Goal: Task Accomplishment & Management: Manage account settings

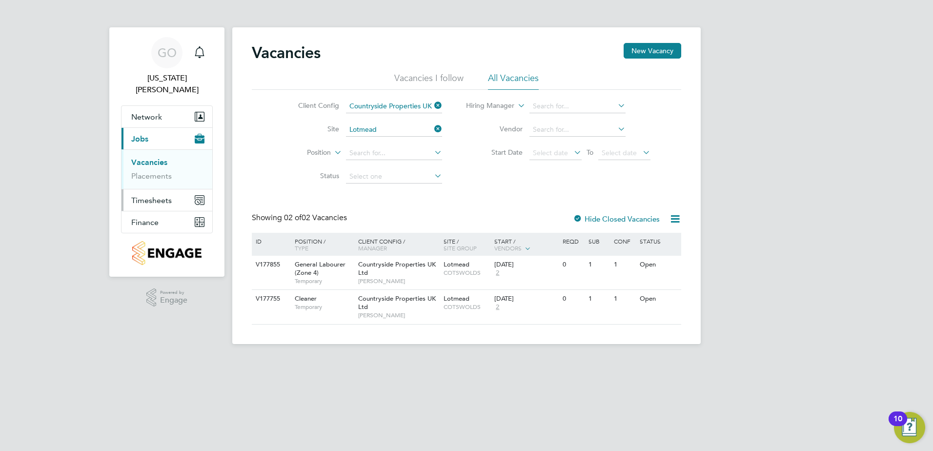
drag, startPoint x: 167, startPoint y: 189, endPoint x: 175, endPoint y: 192, distance: 8.5
click at [167, 196] on span "Timesheets" at bounding box center [151, 200] width 41 height 9
click at [151, 180] on link "Timesheets" at bounding box center [151, 184] width 41 height 9
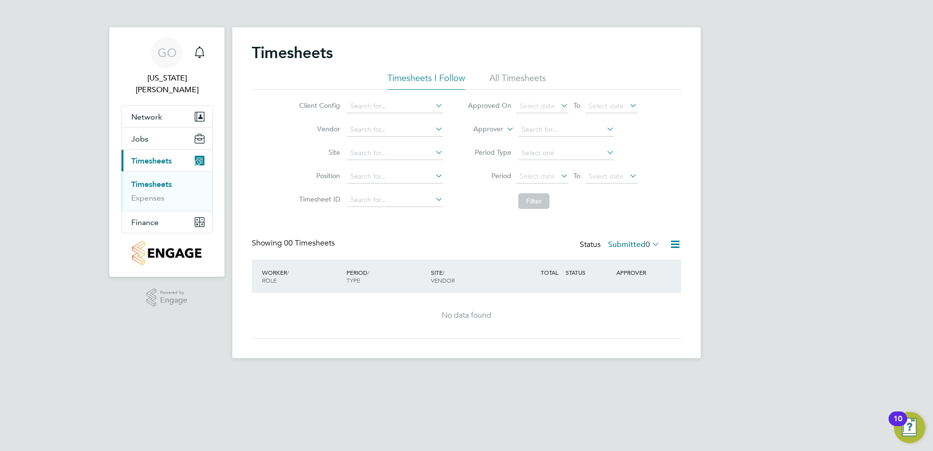
click at [638, 244] on label "Submitted 0" at bounding box center [634, 245] width 52 height 10
click at [624, 259] on li "All" at bounding box center [634, 262] width 45 height 14
click at [364, 155] on input at bounding box center [395, 153] width 96 height 14
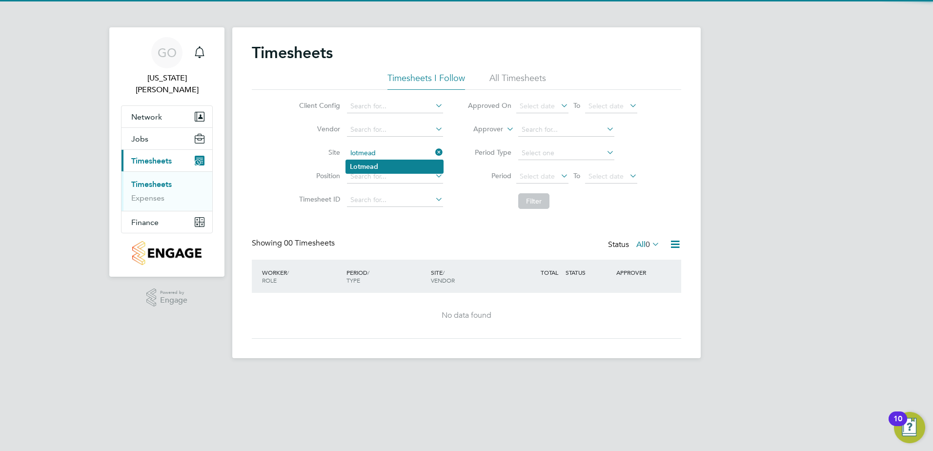
click at [369, 165] on b "Lotmead" at bounding box center [364, 166] width 28 height 8
type input "Lotmead"
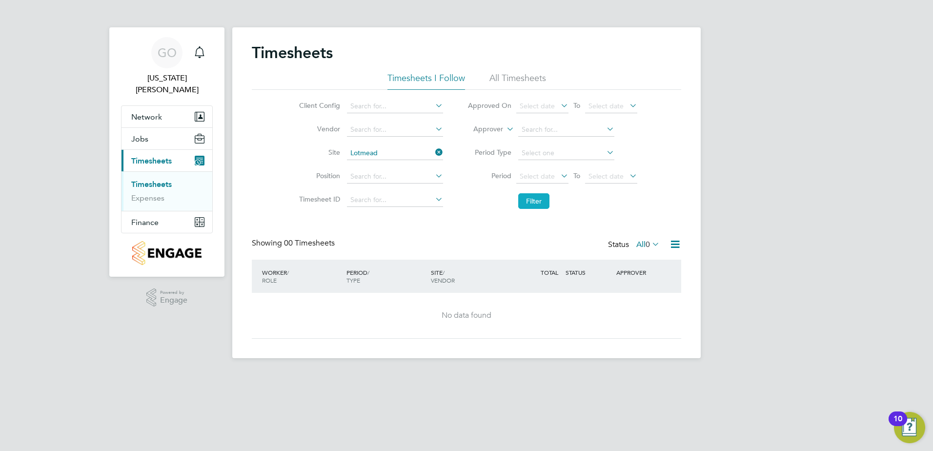
click at [546, 208] on button "Filter" at bounding box center [533, 201] width 31 height 16
click at [676, 247] on icon at bounding box center [675, 244] width 12 height 12
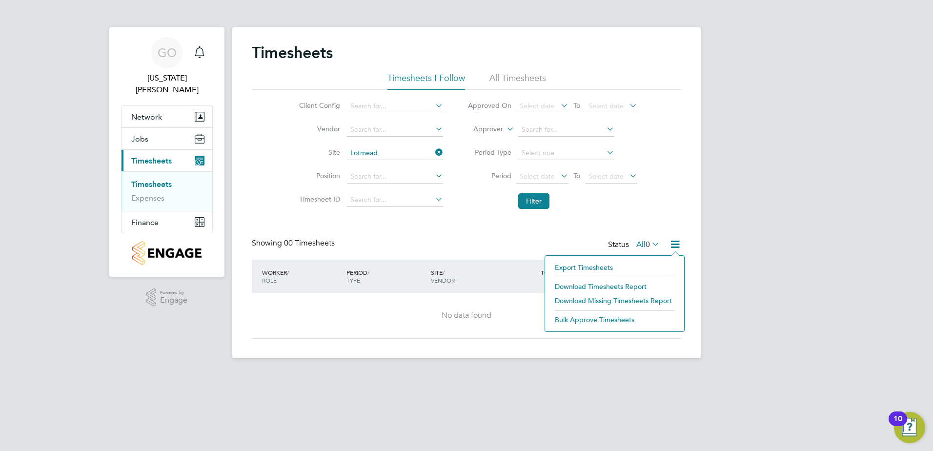
click at [562, 236] on div "Timesheets Timesheets I Follow All Timesheets Client Config Vendor Site Lotmead…" at bounding box center [466, 191] width 429 height 296
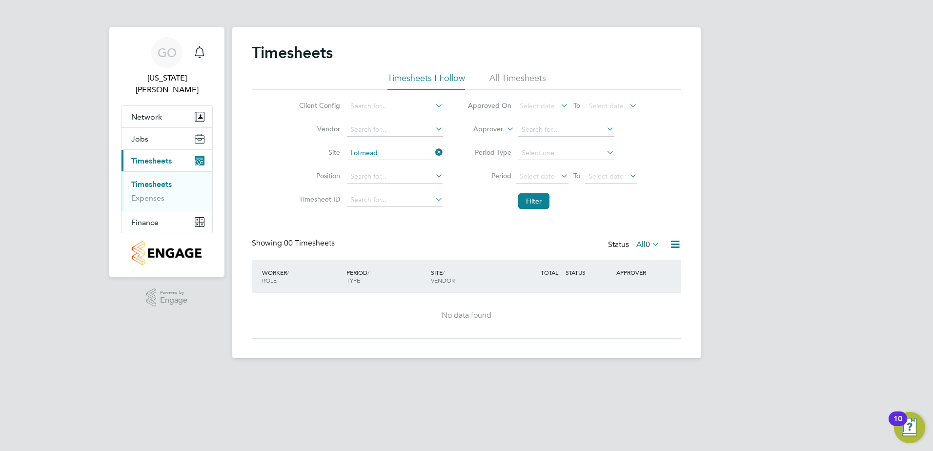
click at [646, 248] on span "0" at bounding box center [648, 245] width 4 height 10
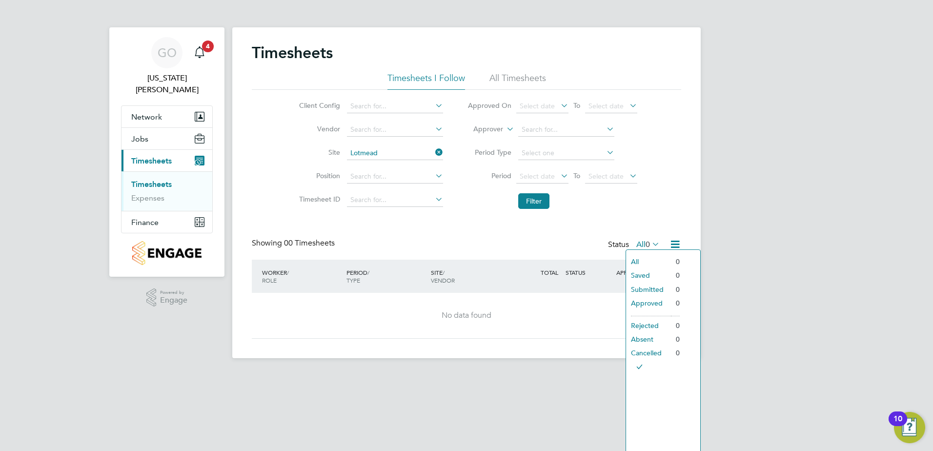
drag, startPoint x: 169, startPoint y: 322, endPoint x: 24, endPoint y: 311, distance: 145.9
click at [159, 322] on div "GO Georgia Ouldridge Notifications 4 Applications: Network Team Members Sites W…" at bounding box center [466, 187] width 933 height 374
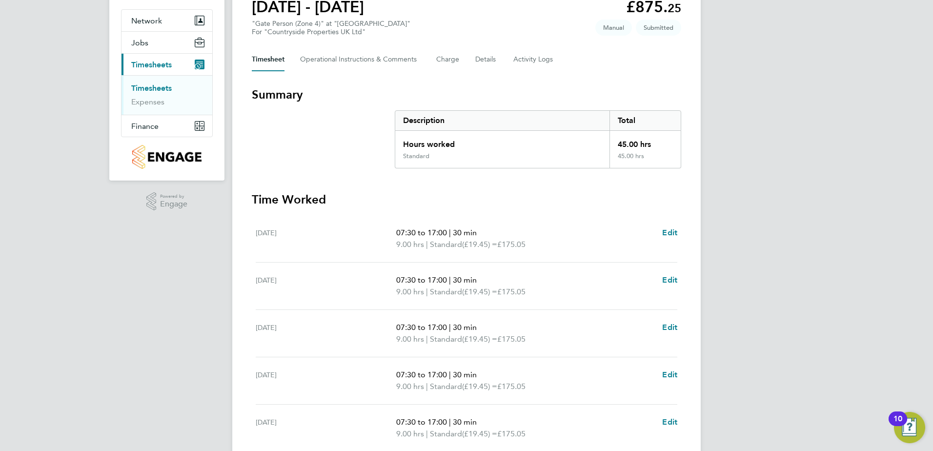
scroll to position [254, 0]
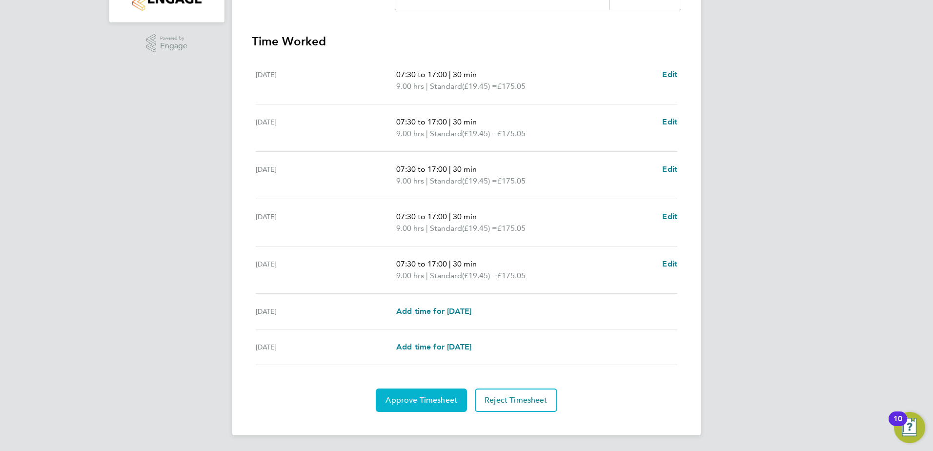
click at [429, 398] on span "Approve Timesheet" at bounding box center [422, 400] width 72 height 10
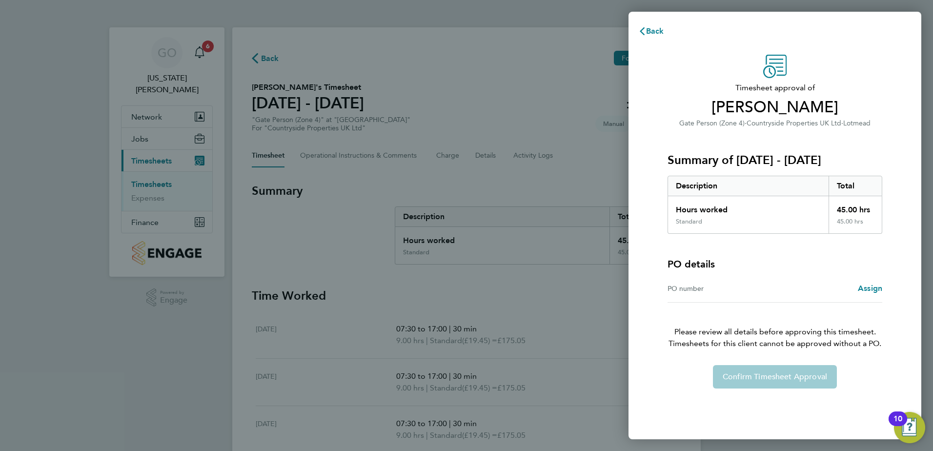
click at [770, 377] on div "Confirm Timesheet Approval" at bounding box center [775, 376] width 238 height 23
click at [864, 293] on link "Assign" at bounding box center [870, 289] width 24 height 12
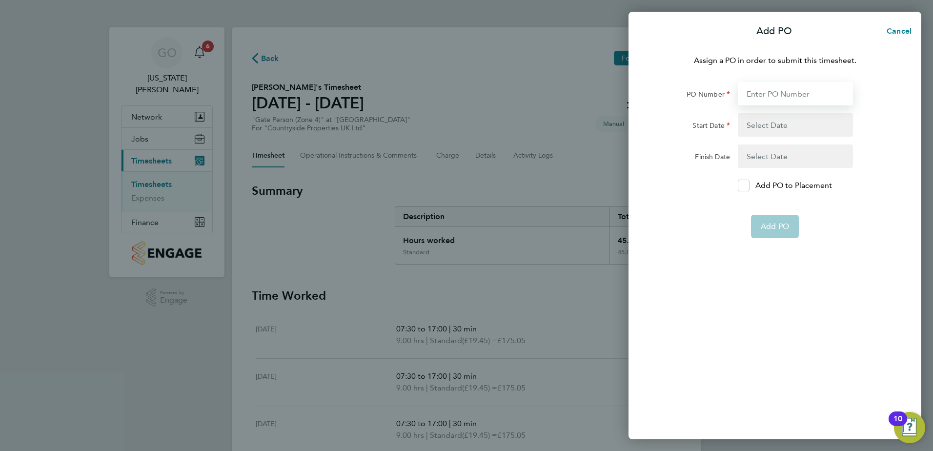
click at [786, 92] on input "PO Number" at bounding box center [795, 93] width 115 height 23
click at [895, 34] on span "Cancel" at bounding box center [898, 30] width 28 height 9
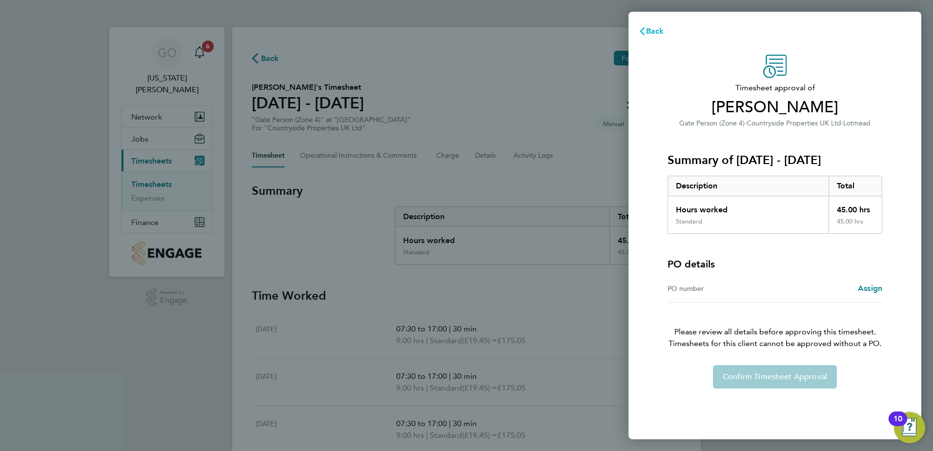
click at [643, 32] on icon "button" at bounding box center [642, 31] width 8 height 8
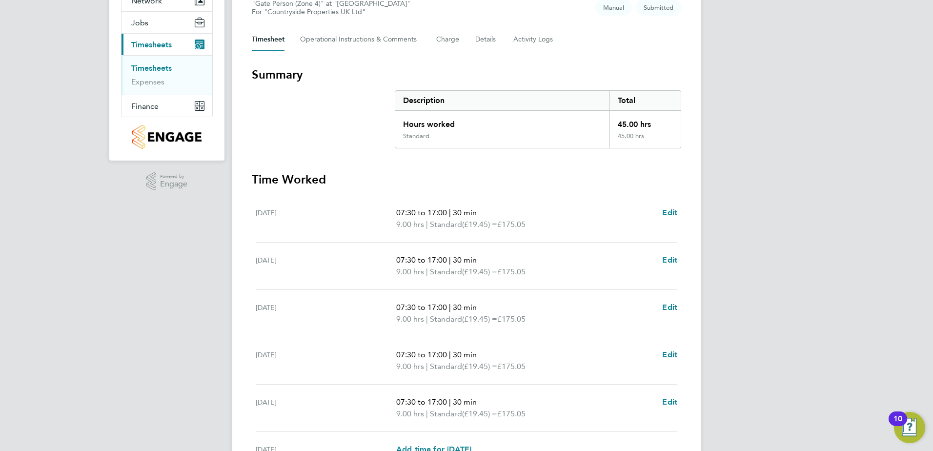
scroll to position [254, 0]
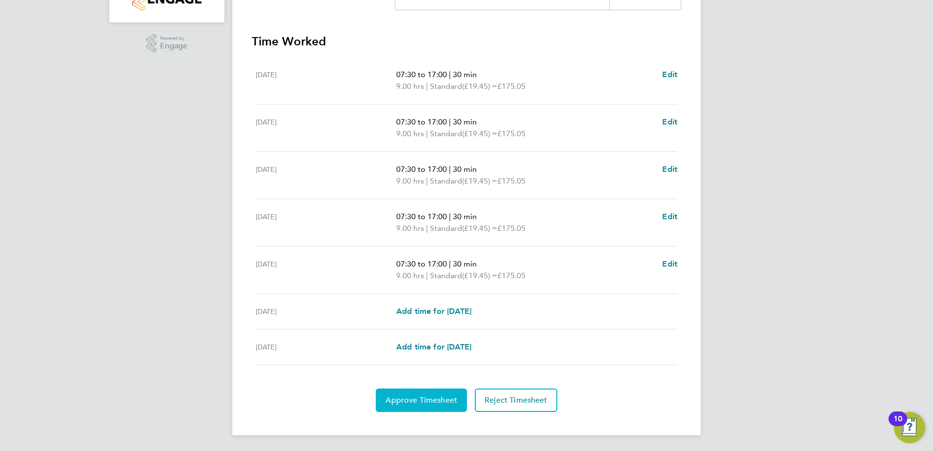
click at [418, 392] on button "Approve Timesheet" at bounding box center [421, 399] width 91 height 23
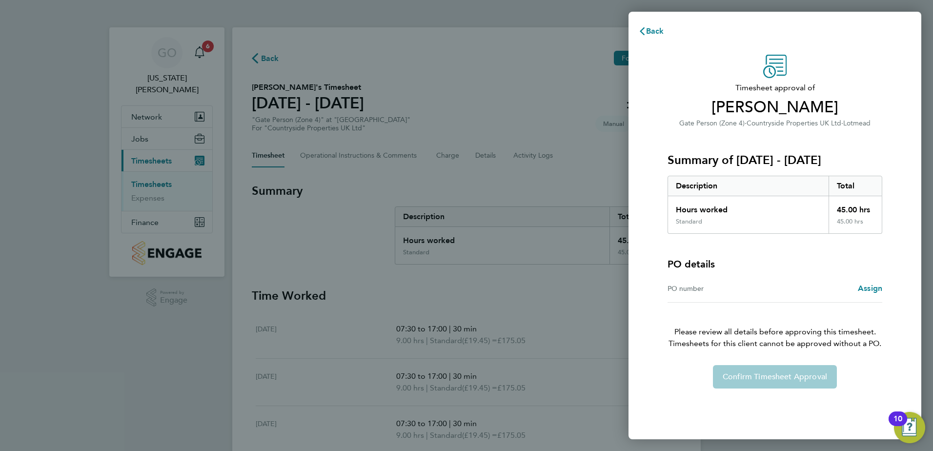
click at [694, 290] on div "PO number" at bounding box center [721, 289] width 107 height 12
click at [868, 291] on span "Assign" at bounding box center [870, 288] width 24 height 9
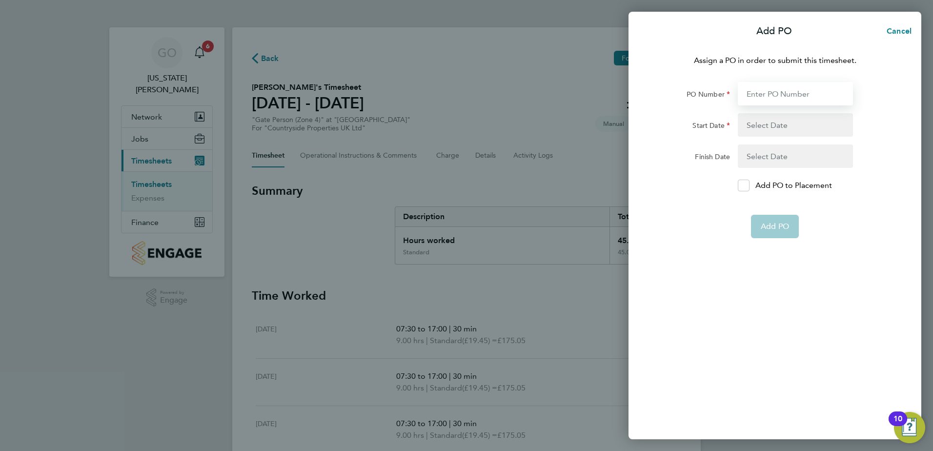
click at [757, 91] on input "PO Number" at bounding box center [795, 93] width 115 height 23
paste input "S-J0102/00021"
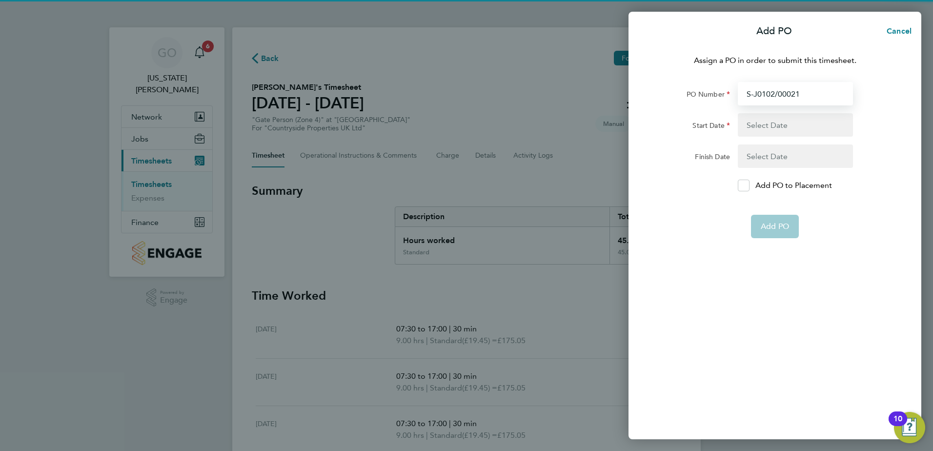
type input "S-J0102/00021"
drag, startPoint x: 708, startPoint y: 220, endPoint x: 766, endPoint y: 213, distance: 58.5
click at [710, 218] on div "Add PO" at bounding box center [775, 226] width 246 height 23
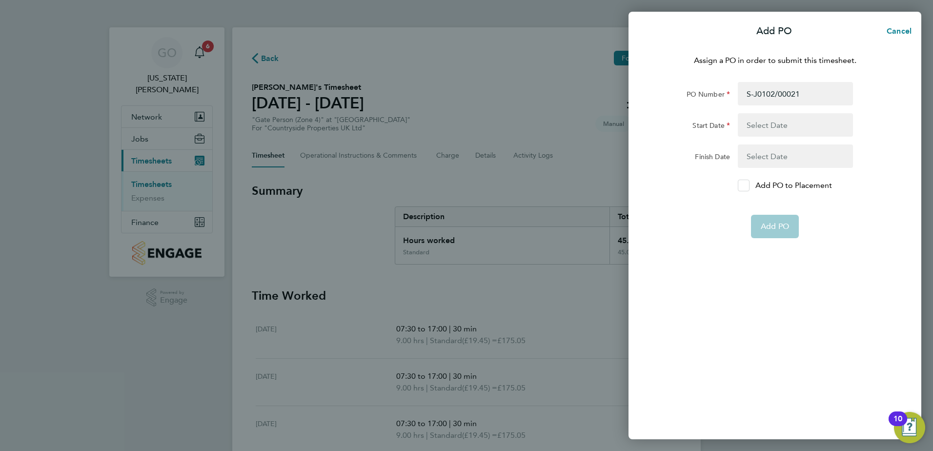
click at [738, 186] on div at bounding box center [744, 186] width 12 height 12
click at [747, 185] on input "Add PO to Placement" at bounding box center [747, 185] width 0 height 0
click at [780, 231] on app-form-button "Add PO" at bounding box center [775, 226] width 48 height 23
click at [771, 124] on button "button" at bounding box center [795, 124] width 115 height 23
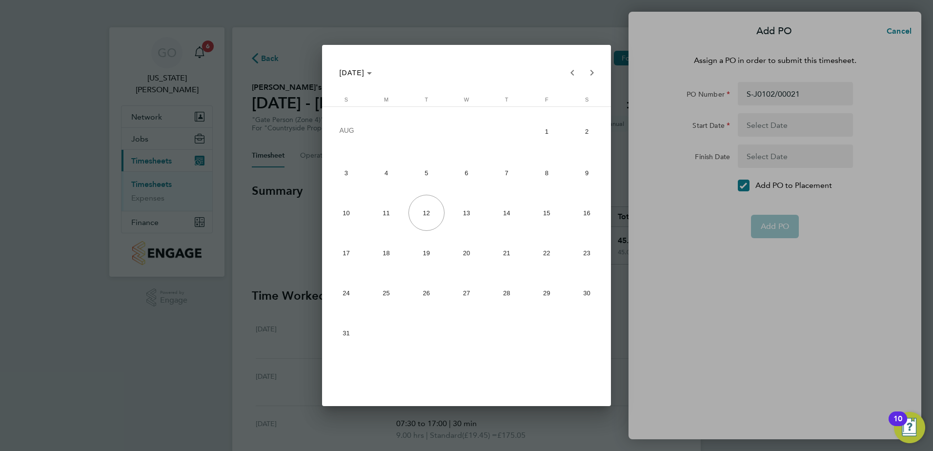
click at [384, 170] on span "4" at bounding box center [386, 173] width 36 height 36
type input "04 Aug 25"
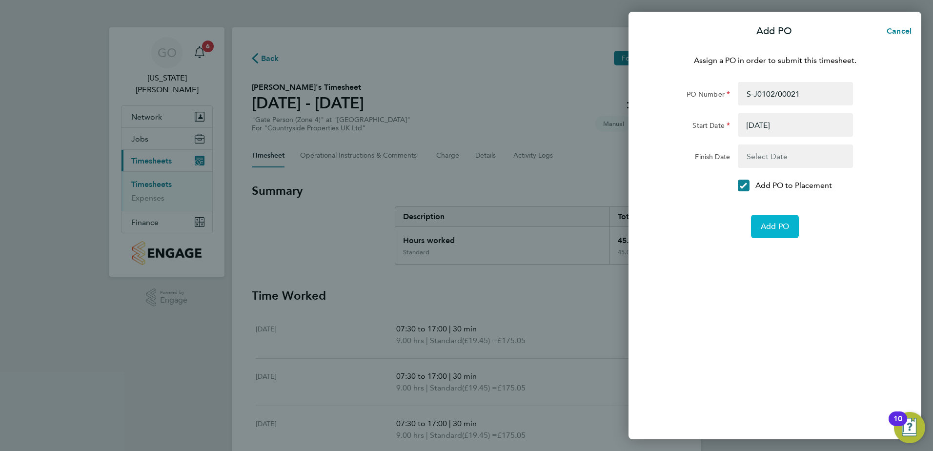
click at [782, 224] on span "Add PO" at bounding box center [775, 227] width 28 height 10
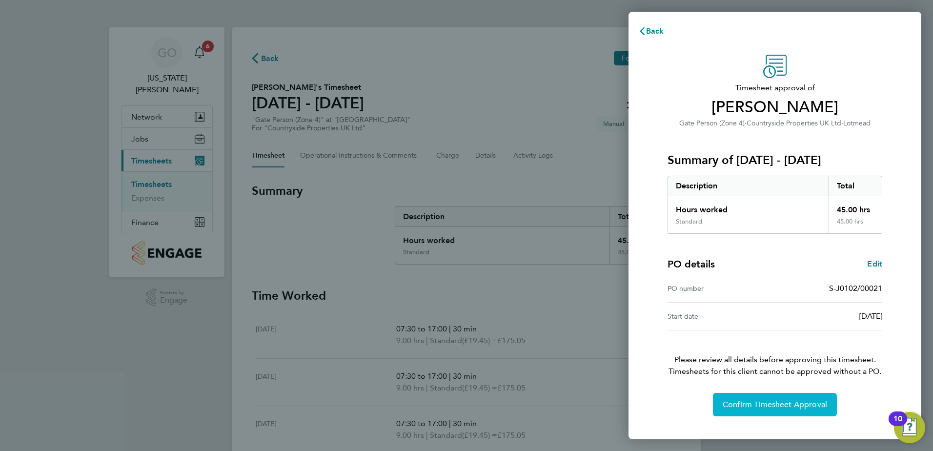
click at [764, 404] on span "Confirm Timesheet Approval" at bounding box center [775, 405] width 104 height 10
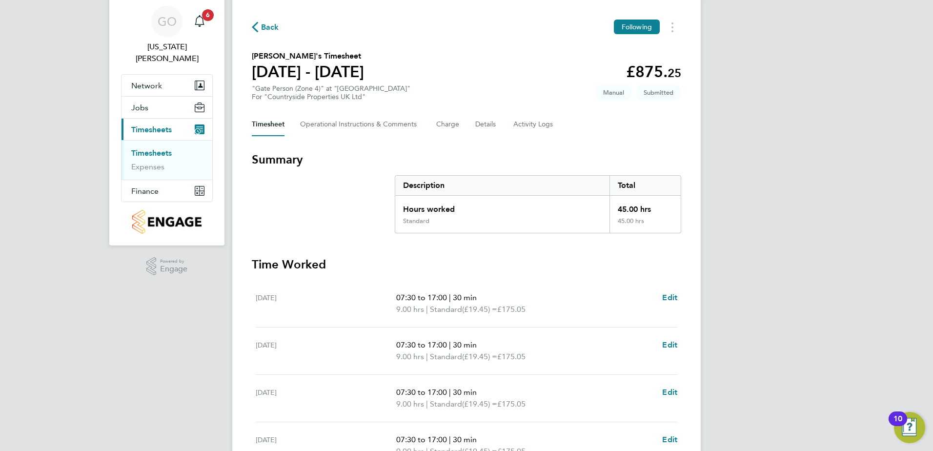
scroll to position [49, 0]
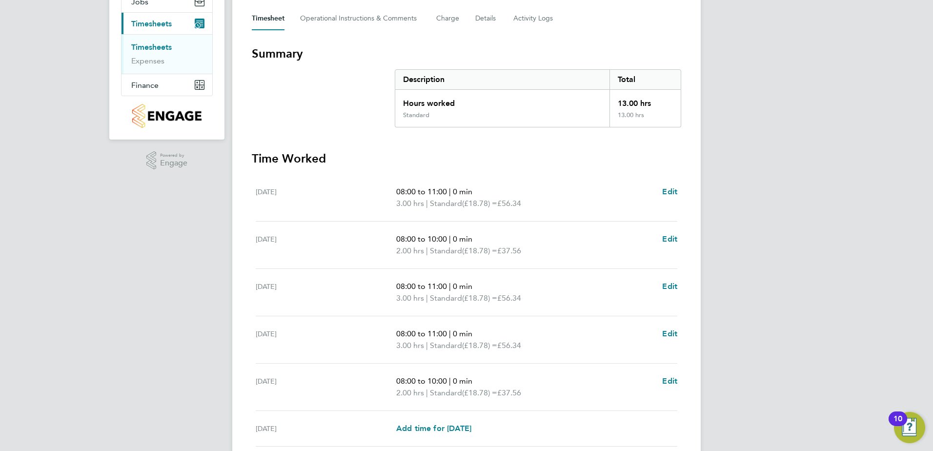
scroll to position [244, 0]
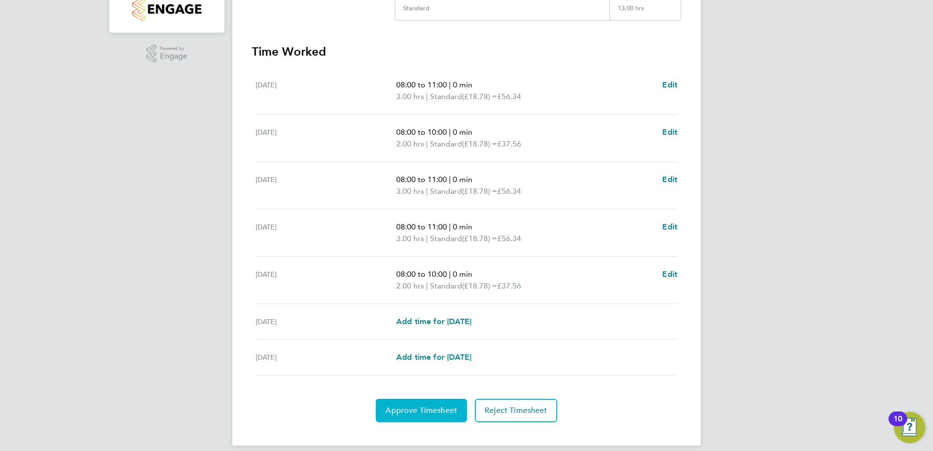
click at [419, 410] on span "Approve Timesheet" at bounding box center [422, 411] width 72 height 10
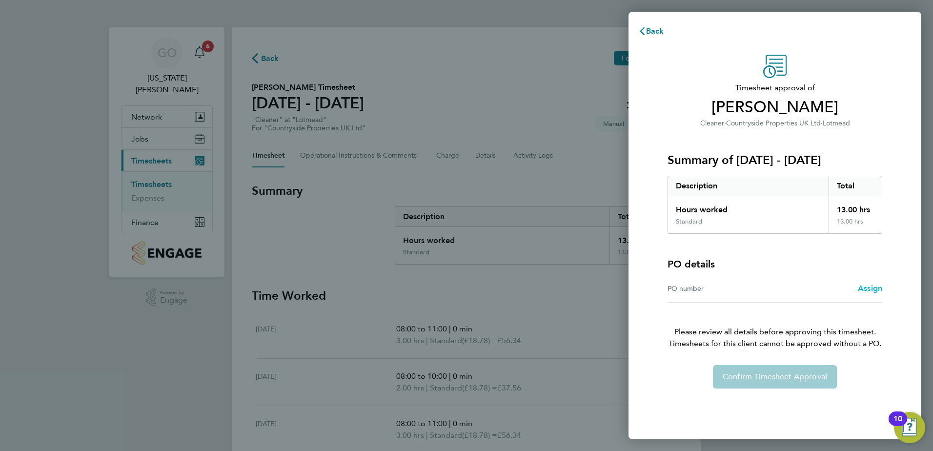
click at [862, 284] on span "Assign" at bounding box center [870, 288] width 24 height 9
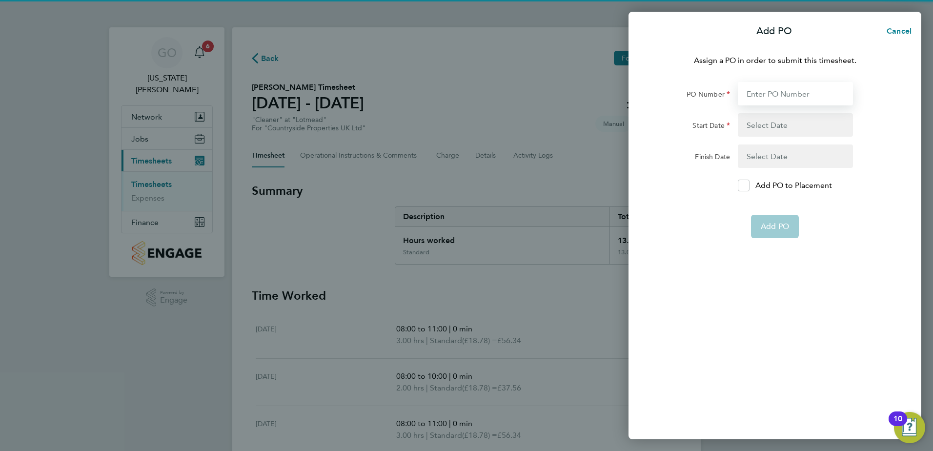
click at [767, 86] on input "PO Number" at bounding box center [795, 93] width 115 height 23
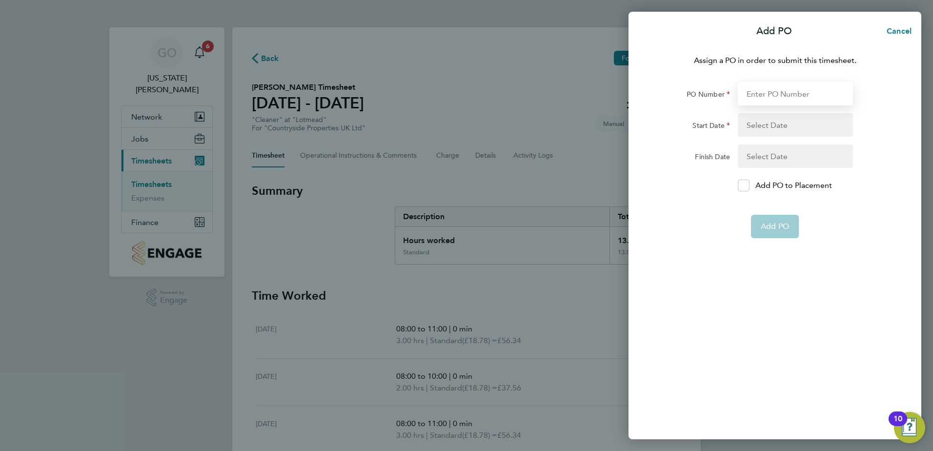
paste input "S-J0102/00021"
type input "S-J0102/00021"
type input "[DATE]"
type input "S-J0102/00021"
click at [784, 193] on button "Add PO" at bounding box center [775, 202] width 48 height 23
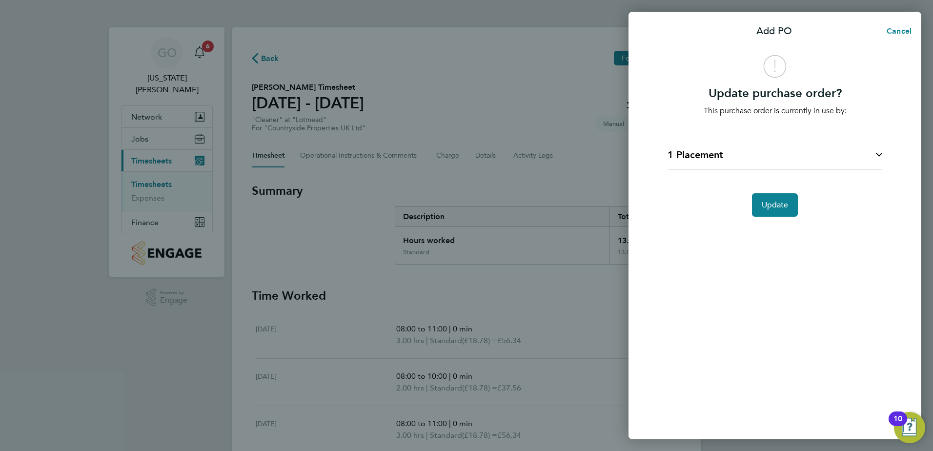
click at [877, 145] on li "1 Placement Gate Person (Zone 4) Nicholas Heal at Lotmead" at bounding box center [775, 155] width 215 height 30
click at [881, 156] on icon at bounding box center [879, 155] width 6 height 4
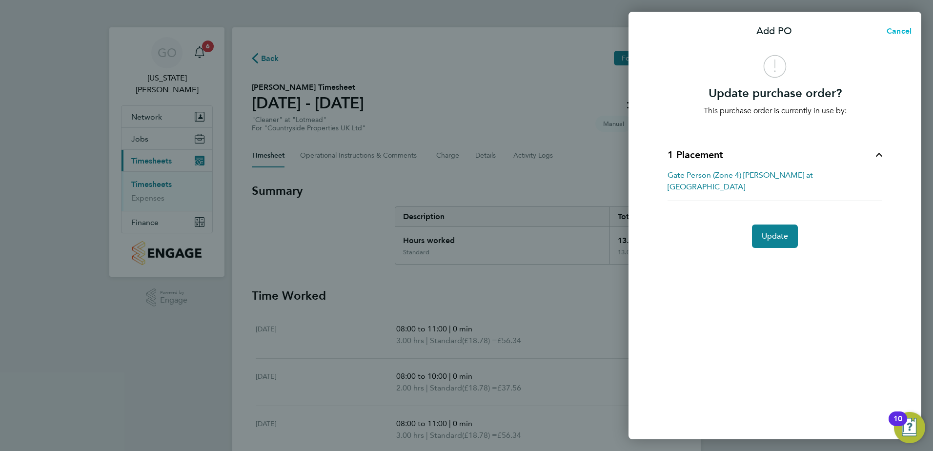
click at [899, 31] on span "Cancel" at bounding box center [898, 30] width 28 height 9
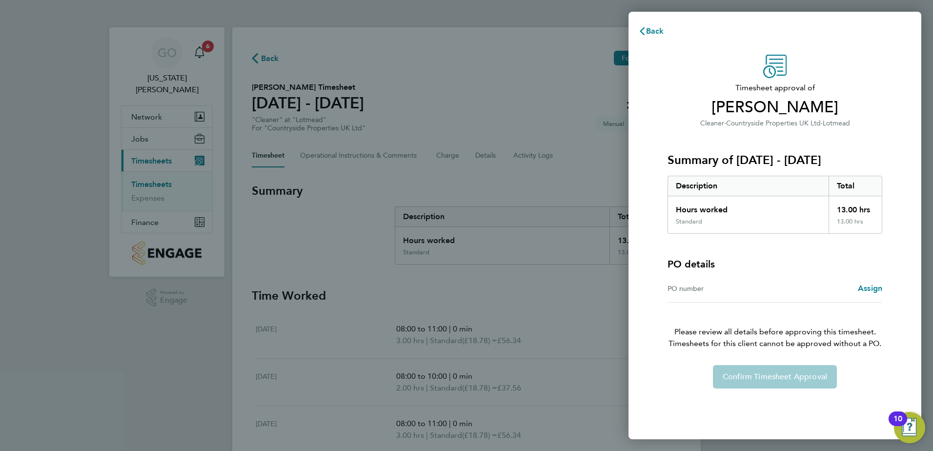
drag, startPoint x: 727, startPoint y: 289, endPoint x: 770, endPoint y: 288, distance: 42.5
click at [752, 288] on div "PO number" at bounding box center [721, 289] width 107 height 12
click at [872, 291] on span "Assign" at bounding box center [870, 288] width 24 height 9
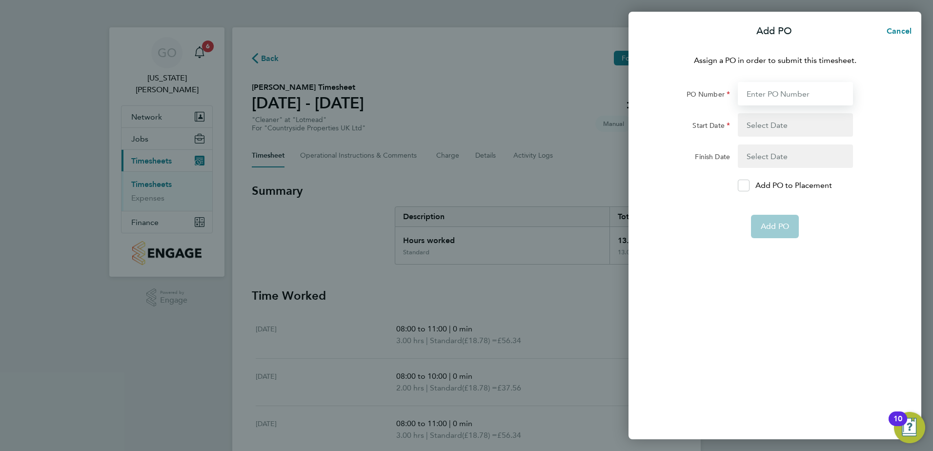
drag, startPoint x: 771, startPoint y: 89, endPoint x: 828, endPoint y: 54, distance: 66.8
click at [771, 89] on input "PO Number" at bounding box center [795, 93] width 115 height 23
type input "S-J0102/00021"
type input "[DATE]"
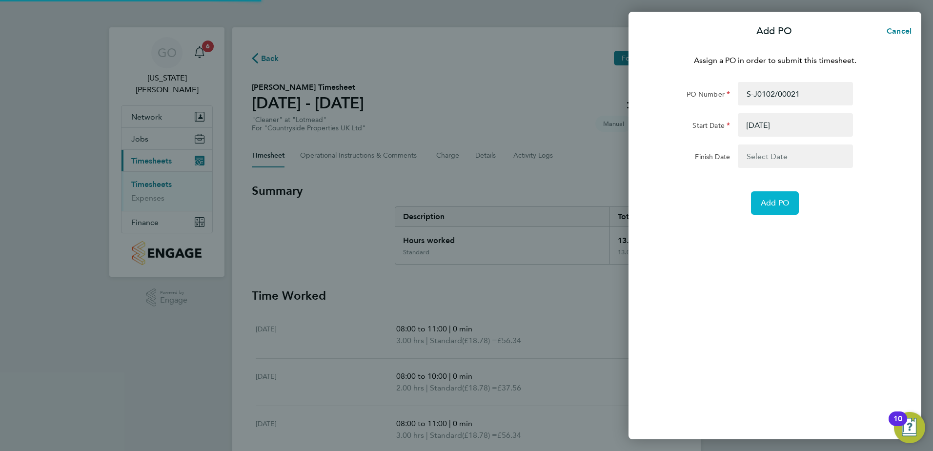
click at [773, 203] on span "Add PO" at bounding box center [775, 203] width 28 height 10
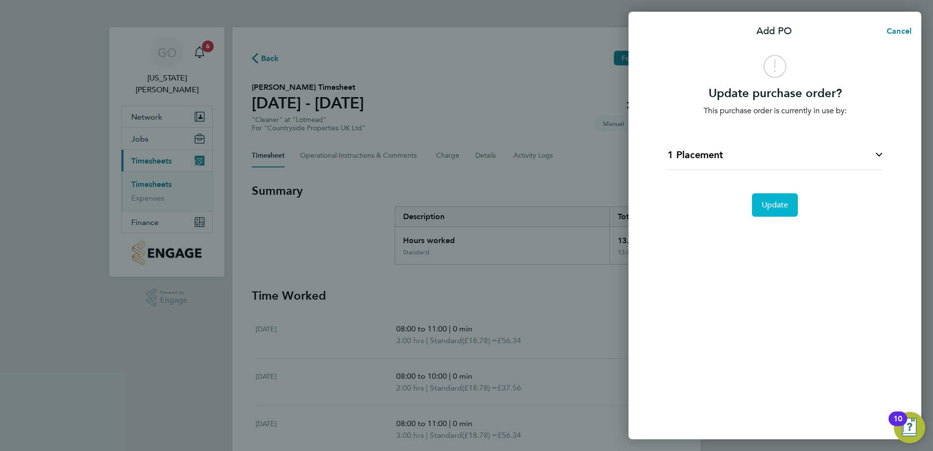
click at [779, 206] on span "Update" at bounding box center [775, 205] width 27 height 10
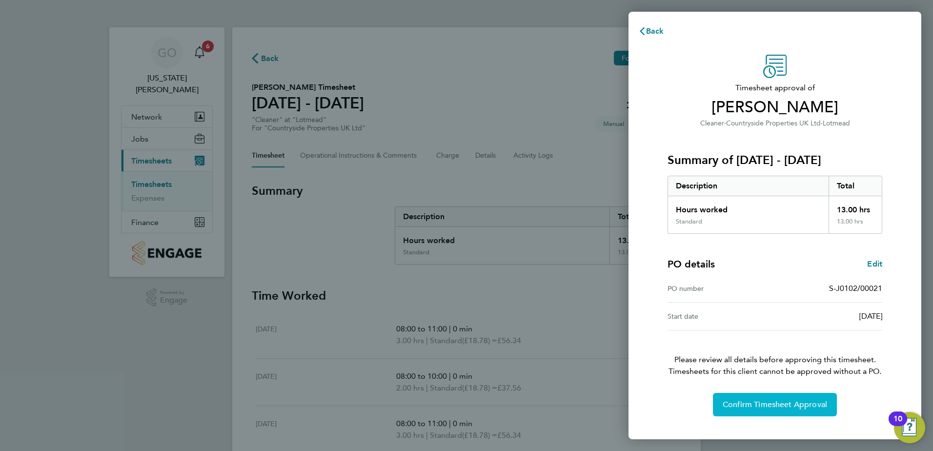
click at [788, 409] on span "Confirm Timesheet Approval" at bounding box center [775, 405] width 104 height 10
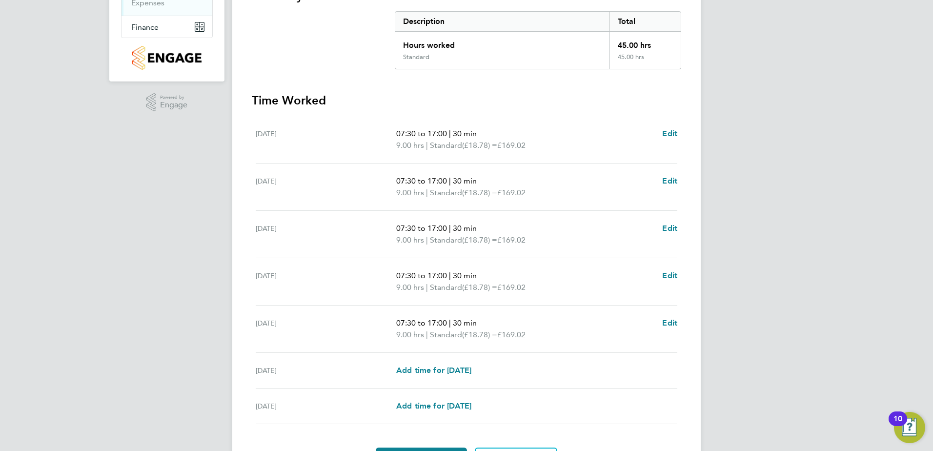
scroll to position [254, 0]
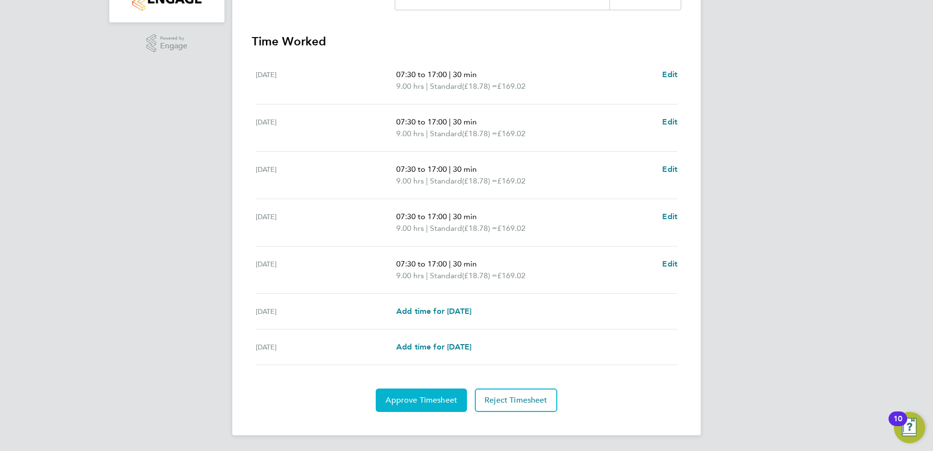
click at [415, 402] on span "Approve Timesheet" at bounding box center [422, 400] width 72 height 10
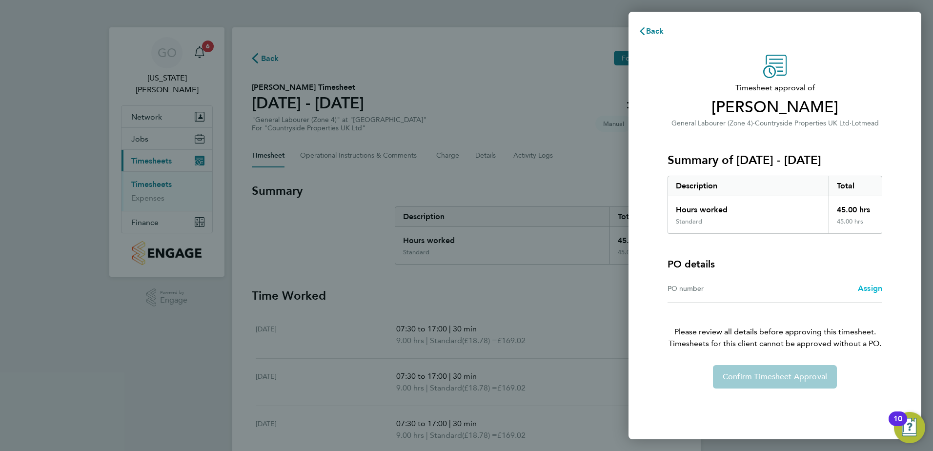
click at [871, 291] on span "Assign" at bounding box center [870, 288] width 24 height 9
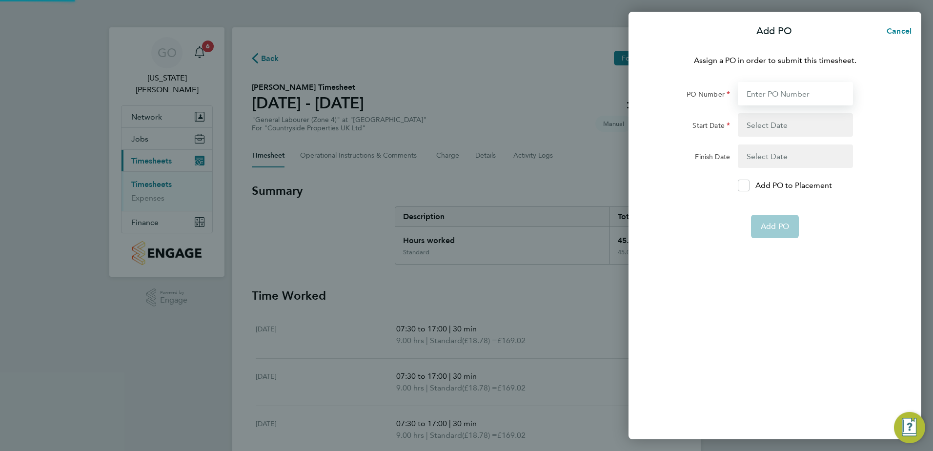
click at [784, 94] on input "PO Number" at bounding box center [795, 93] width 115 height 23
type input "S-J0102/00021"
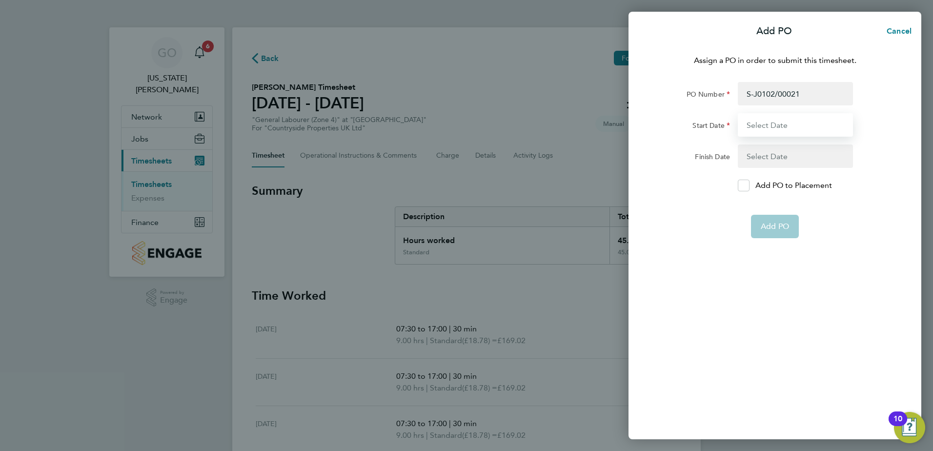
type input "[DATE]"
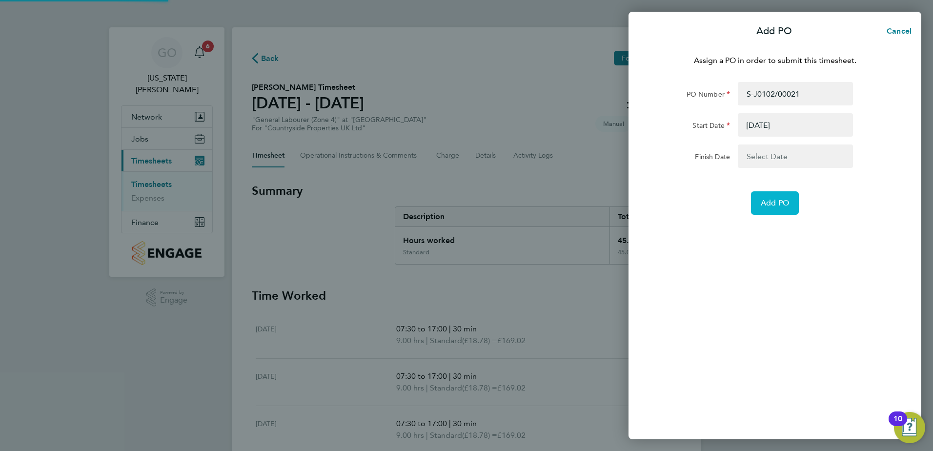
click at [772, 210] on button "Add PO" at bounding box center [775, 202] width 48 height 23
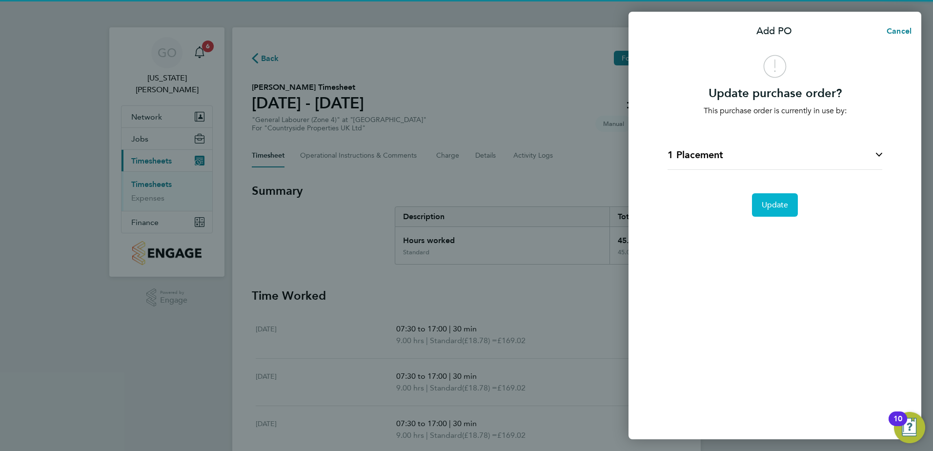
click at [768, 206] on span "Update" at bounding box center [775, 205] width 27 height 10
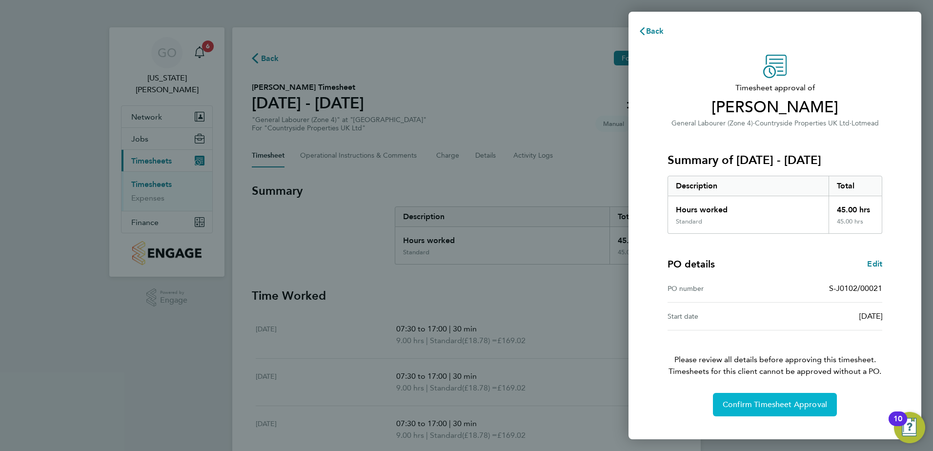
click at [777, 408] on span "Confirm Timesheet Approval" at bounding box center [775, 405] width 104 height 10
